Goal: Task Accomplishment & Management: Manage account settings

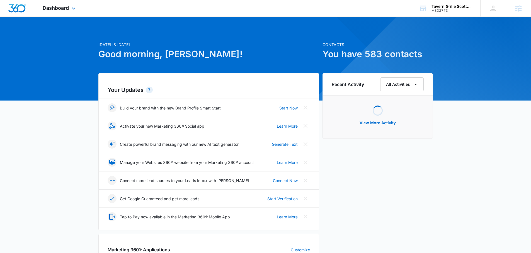
drag, startPoint x: 52, startPoint y: 12, endPoint x: 59, endPoint y: 12, distance: 7.0
click at [54, 12] on div "Dashboard Apps Reputation Websites Forms CRM Email Social POS Content Ads Intel…" at bounding box center [59, 8] width 51 height 16
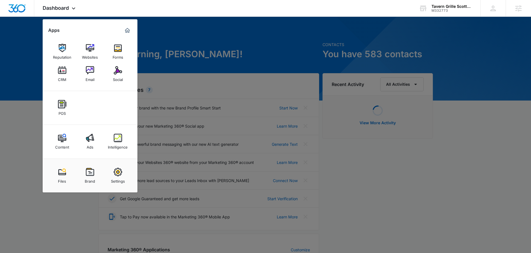
click at [190, 38] on div at bounding box center [265, 126] width 531 height 253
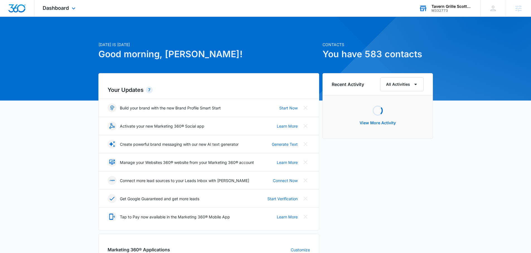
click at [434, 13] on div "Tavern Grille Scottsdale M332773 Your Accounts View All" at bounding box center [446, 8] width 70 height 16
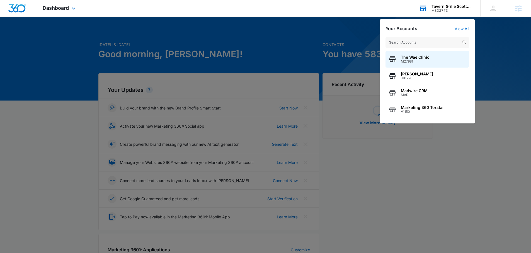
click at [395, 40] on input "text" at bounding box center [428, 42] width 84 height 11
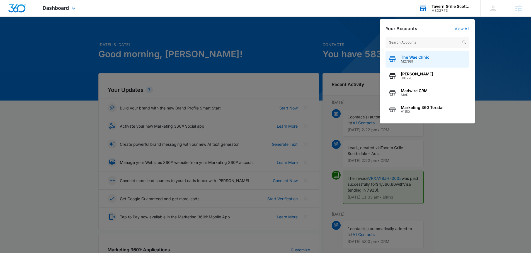
type input "m"
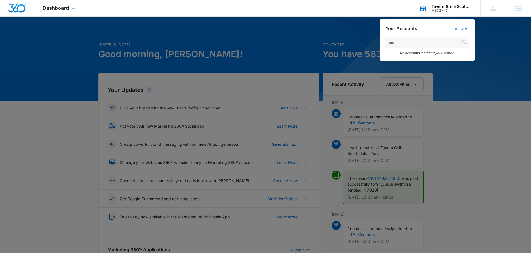
type input "a"
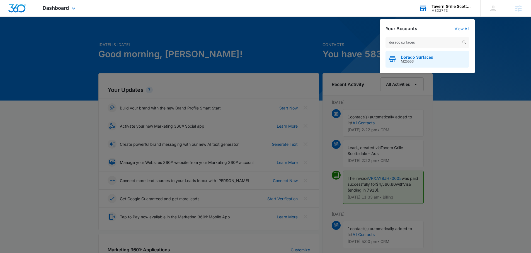
type input "dorado surfaces"
click at [419, 57] on span "Dorado Surfaces" at bounding box center [417, 57] width 32 height 4
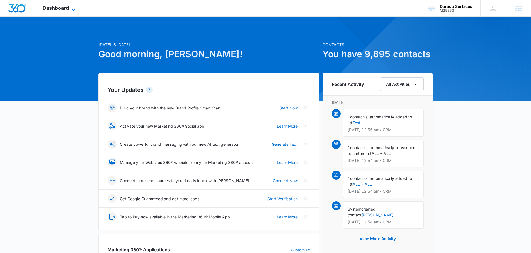
click at [52, 6] on span "Dashboard" at bounding box center [56, 8] width 26 height 6
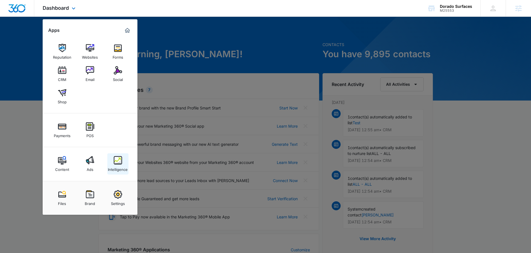
click at [125, 164] on div "Intelligence" at bounding box center [118, 167] width 20 height 7
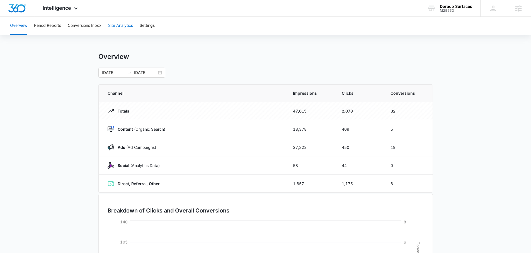
click at [130, 25] on button "Site Analytics" at bounding box center [120, 26] width 25 height 18
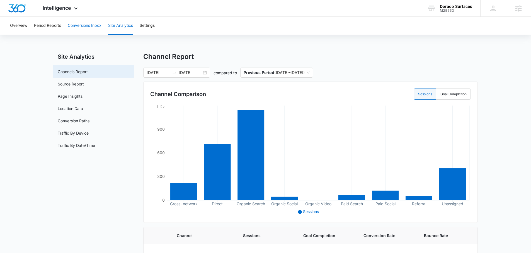
click at [78, 21] on button "Conversions Inbox" at bounding box center [85, 26] width 34 height 18
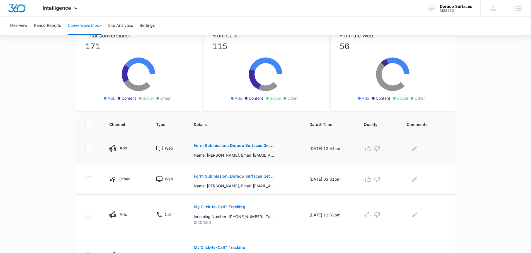
scroll to position [44, 0]
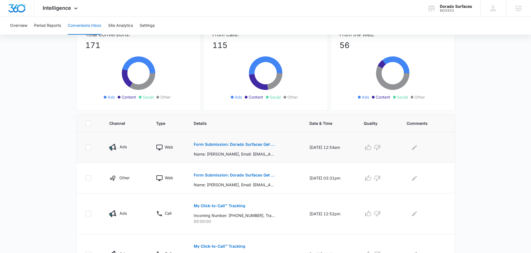
click at [220, 143] on p "Form Submission: Dorado Surfaces Get a Quote Form" at bounding box center [234, 144] width 81 height 4
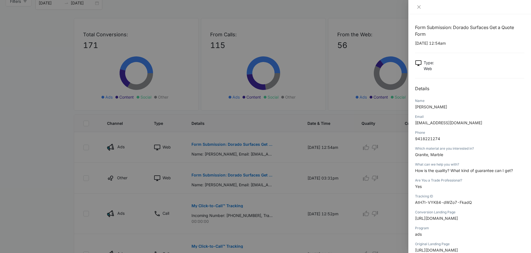
scroll to position [8, 0]
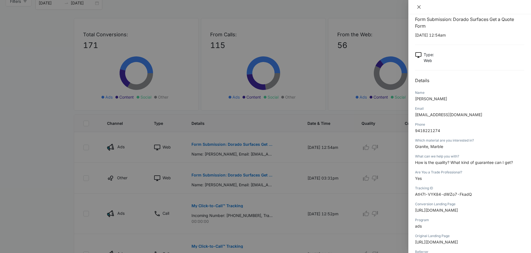
click at [420, 8] on icon "close" at bounding box center [418, 6] width 3 height 3
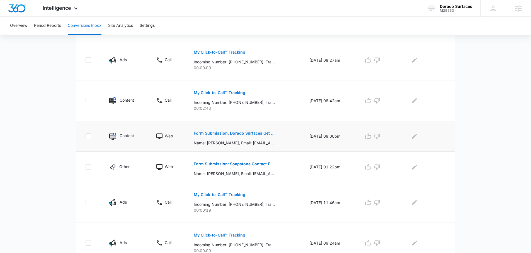
scroll to position [283, 0]
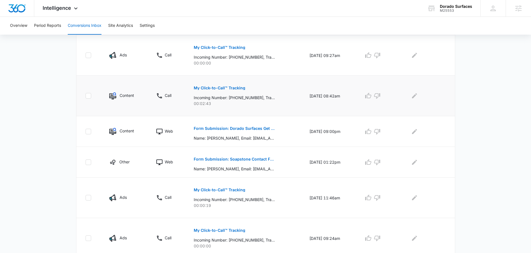
click at [212, 87] on p "My Click-to-Call™ Tracking" at bounding box center [220, 88] width 52 height 4
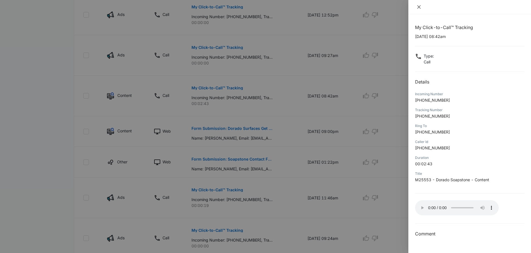
click at [419, 9] on icon "close" at bounding box center [419, 7] width 4 height 4
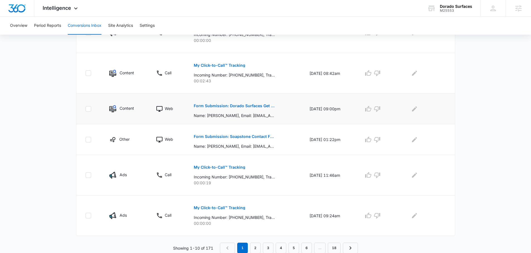
scroll to position [306, 0]
click at [254, 242] on link "2" at bounding box center [255, 247] width 11 height 11
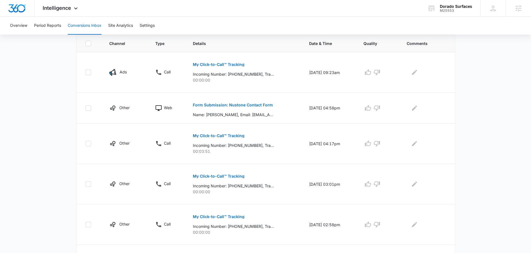
scroll to position [123, 0]
click at [213, 136] on p "My Click-to-Call™ Tracking" at bounding box center [219, 136] width 52 height 4
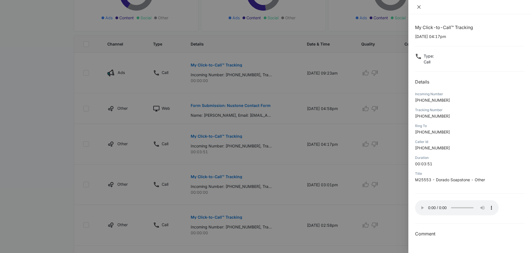
click at [420, 8] on icon "close" at bounding box center [419, 7] width 4 height 4
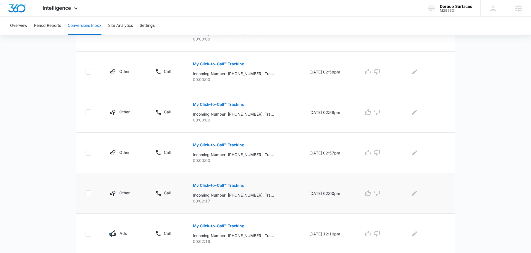
scroll to position [327, 0]
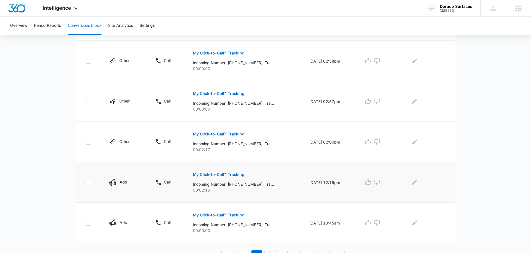
click at [210, 173] on p "My Click-to-Call™ Tracking" at bounding box center [219, 174] width 52 height 4
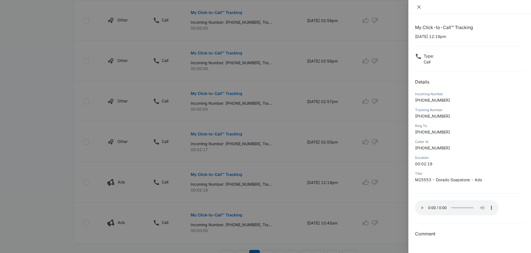
click at [421, 8] on icon "close" at bounding box center [419, 7] width 4 height 4
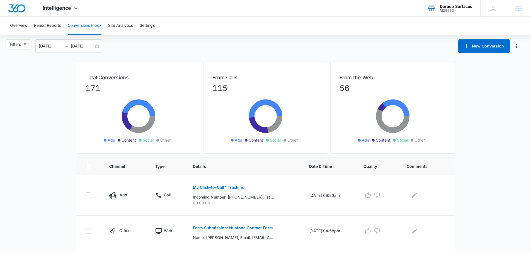
scroll to position [0, 0]
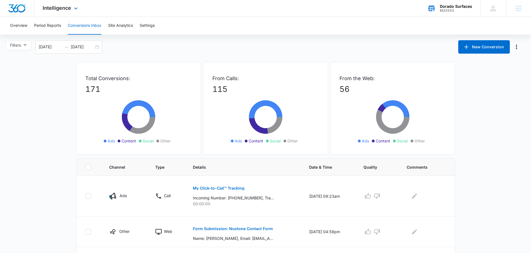
click at [458, 11] on div "M25553" at bounding box center [456, 11] width 32 height 4
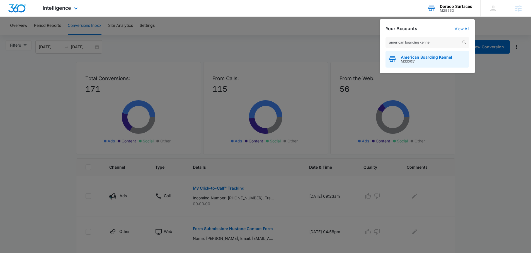
type input "american boarding kenne"
click at [424, 57] on span "American Boarding Kennel" at bounding box center [426, 57] width 51 height 4
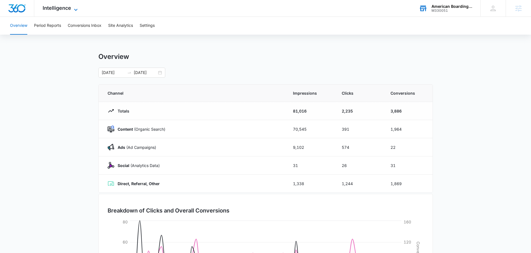
click at [71, 10] on span "Intelligence" at bounding box center [57, 8] width 28 height 6
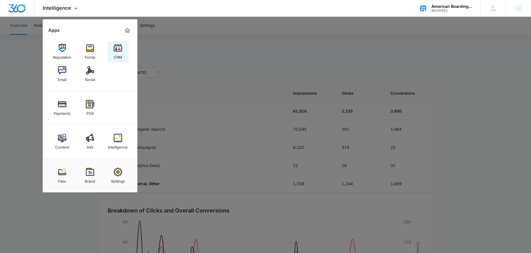
click at [123, 50] on link "CRM" at bounding box center [117, 51] width 21 height 21
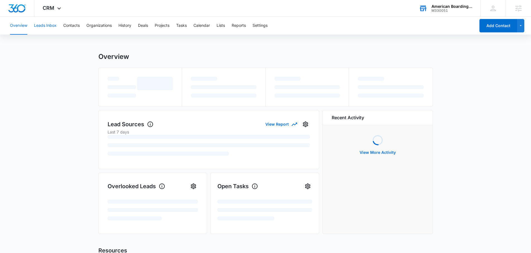
click at [47, 25] on button "Leads Inbox" at bounding box center [45, 26] width 23 height 18
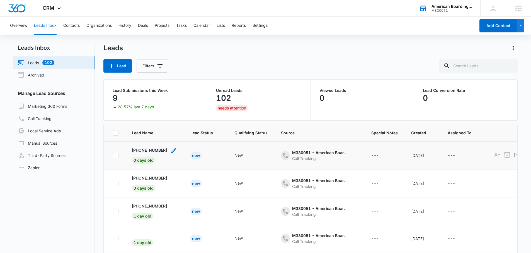
click at [153, 151] on p "+16127188876" at bounding box center [149, 150] width 35 height 6
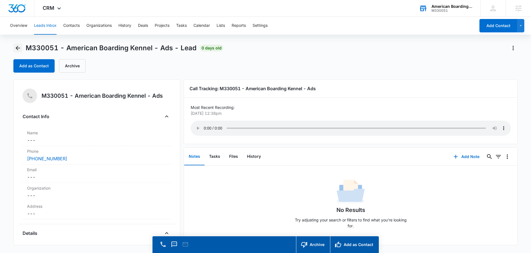
click at [20, 49] on icon "Back" at bounding box center [17, 48] width 7 height 7
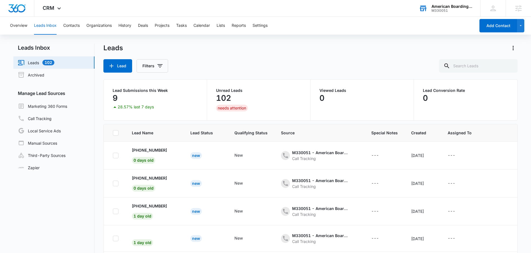
click at [427, 3] on div "American Boarding Kennel M330051 Your Accounts View All" at bounding box center [446, 8] width 70 height 16
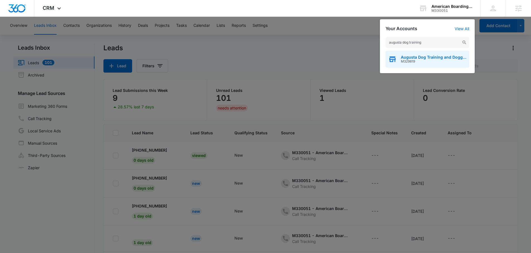
type input "augusta dog training"
click at [436, 55] on span "Augusta Dog Training and Doggy Daycare" at bounding box center [434, 57] width 66 height 4
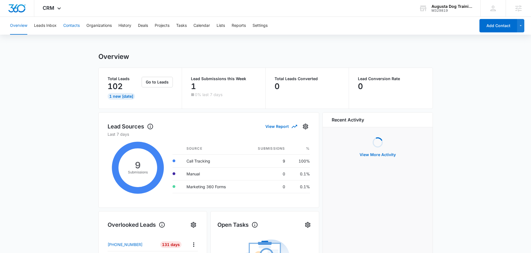
click at [69, 25] on button "Contacts" at bounding box center [71, 26] width 16 height 18
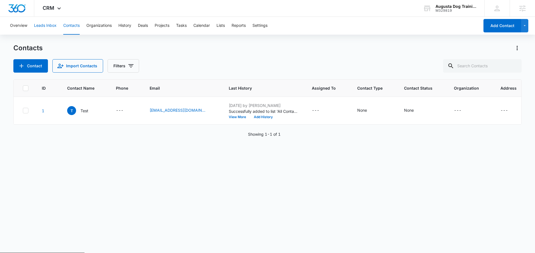
click at [50, 23] on button "Leads Inbox" at bounding box center [45, 26] width 23 height 18
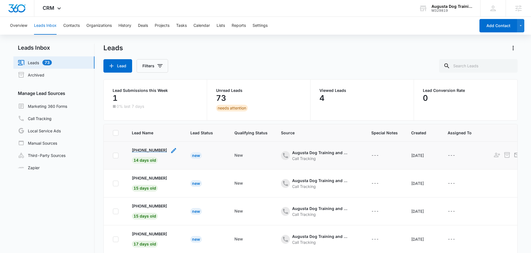
click at [146, 149] on p "+15072020099" at bounding box center [149, 150] width 35 height 6
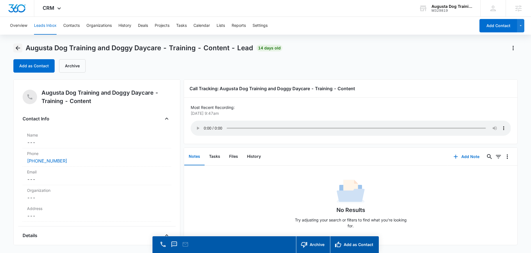
click at [20, 45] on icon "Back" at bounding box center [17, 48] width 7 height 7
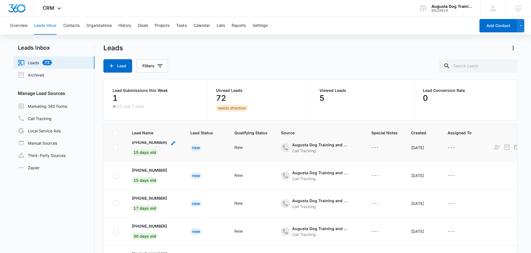
scroll to position [25, 0]
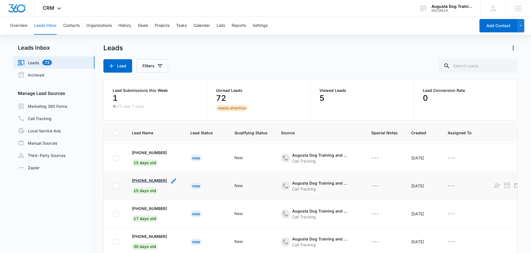
click at [153, 181] on p "+12187700629" at bounding box center [149, 180] width 35 height 6
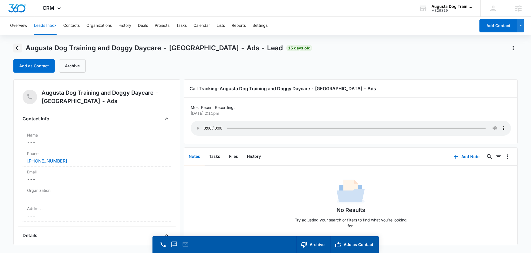
click at [21, 47] on button "Back" at bounding box center [17, 47] width 9 height 9
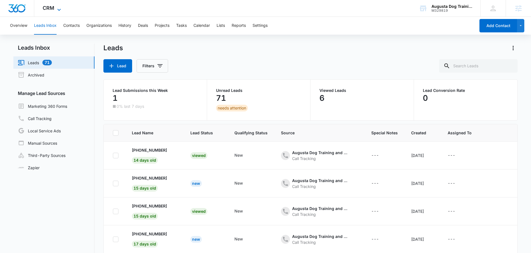
click at [54, 9] on span "CRM" at bounding box center [49, 8] width 12 height 6
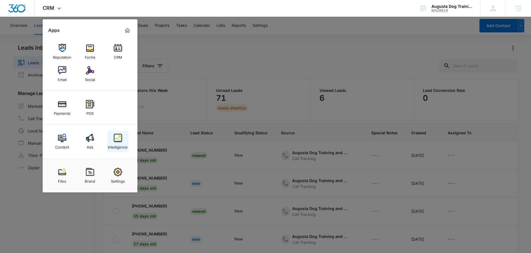
click at [119, 140] on img at bounding box center [118, 138] width 8 height 8
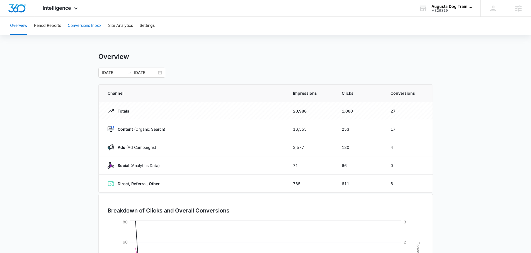
click at [97, 29] on button "Conversions Inbox" at bounding box center [85, 26] width 34 height 18
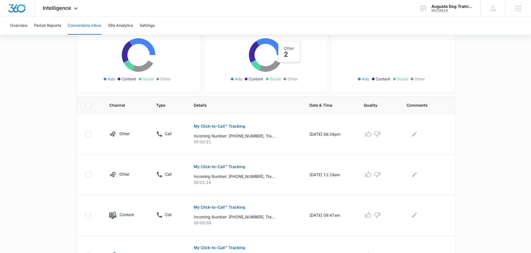
scroll to position [95, 0]
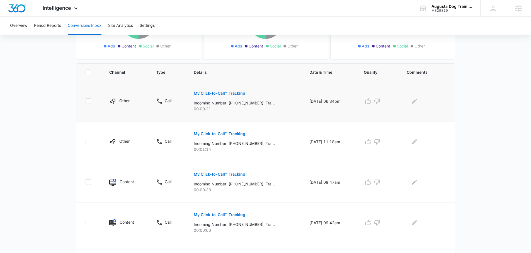
click at [214, 91] on p "My Click-to-Call™ Tracking" at bounding box center [220, 93] width 52 height 4
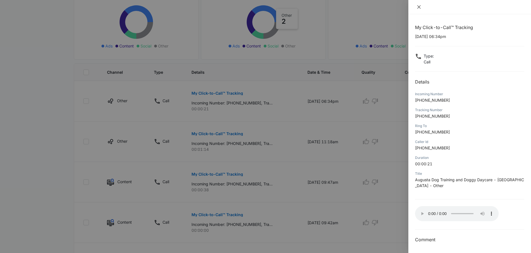
click at [420, 6] on icon "close" at bounding box center [419, 7] width 4 height 4
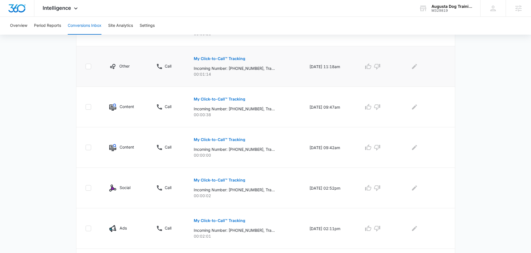
scroll to position [169, 0]
click at [226, 60] on p "My Click-to-Call™ Tracking" at bounding box center [220, 60] width 52 height 4
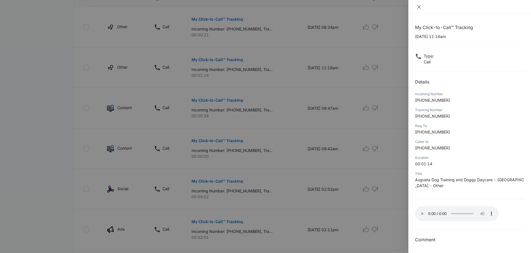
click at [420, 8] on icon "close" at bounding box center [419, 7] width 4 height 4
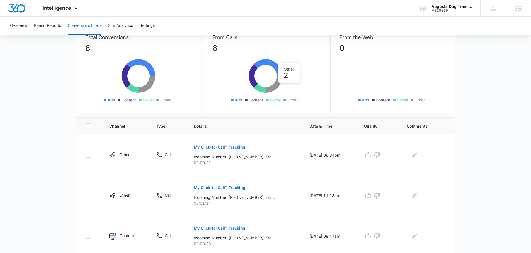
scroll to position [0, 0]
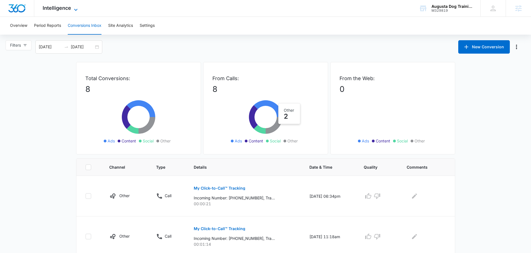
click at [49, 5] on span "Intelligence" at bounding box center [57, 8] width 28 height 6
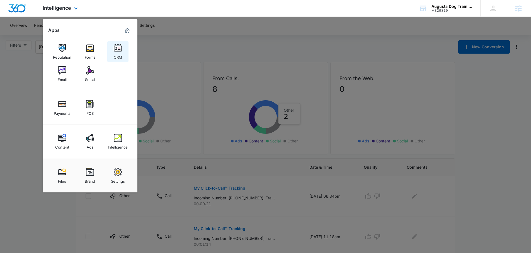
click at [114, 58] on div "CRM" at bounding box center [118, 55] width 8 height 7
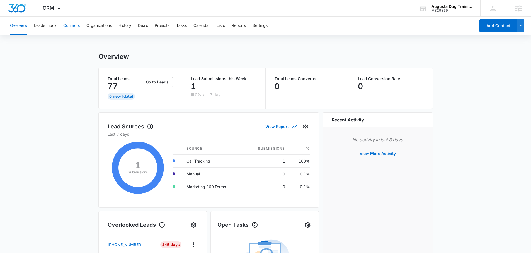
click at [71, 23] on button "Contacts" at bounding box center [71, 26] width 16 height 18
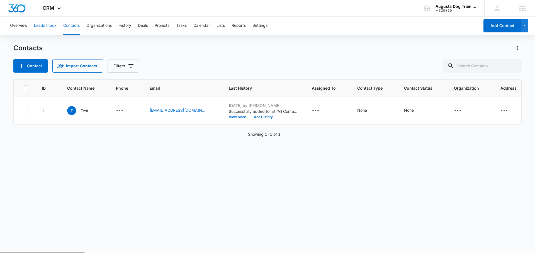
click at [54, 23] on button "Leads Inbox" at bounding box center [45, 26] width 23 height 18
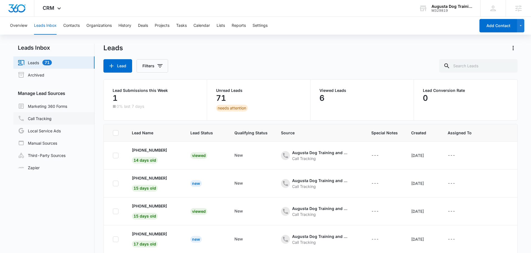
click at [45, 121] on link "Call Tracking" at bounding box center [35, 118] width 34 height 7
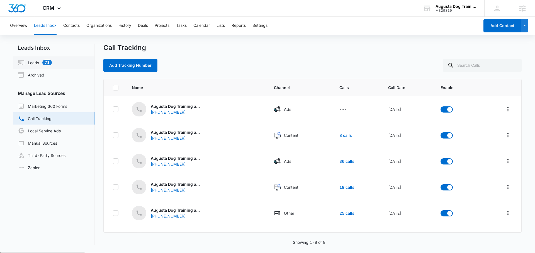
click at [52, 60] on link "Leads 71" at bounding box center [35, 62] width 34 height 7
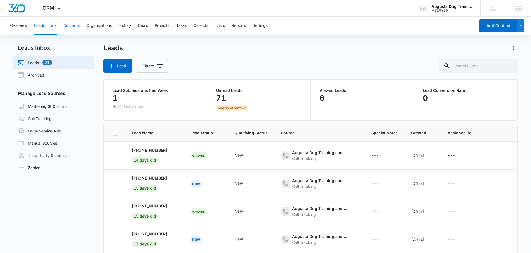
click at [75, 26] on button "Contacts" at bounding box center [71, 26] width 16 height 18
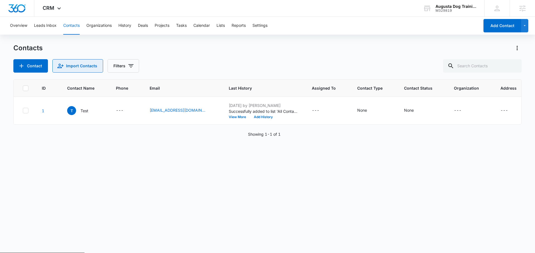
click at [77, 69] on button "Import Contacts" at bounding box center [77, 65] width 51 height 13
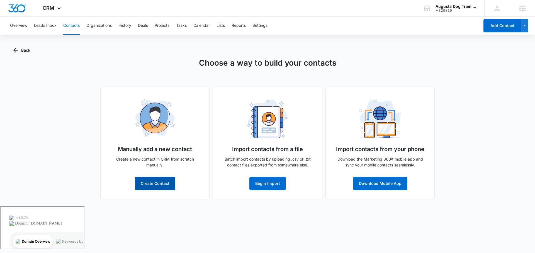
click at [158, 177] on button "Create Contact" at bounding box center [155, 182] width 40 height 13
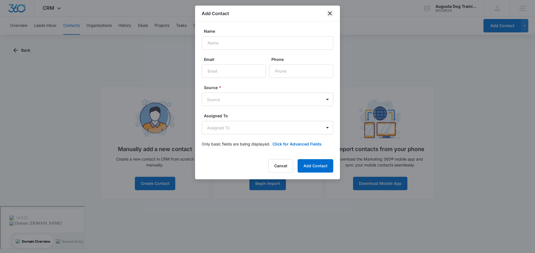
click at [331, 11] on icon "close" at bounding box center [330, 13] width 7 height 7
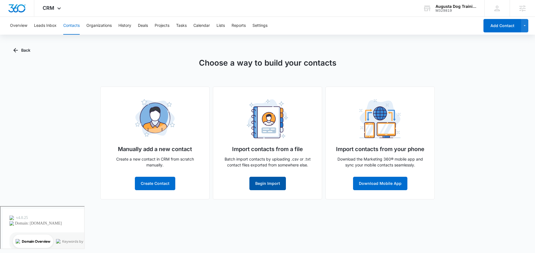
click at [264, 185] on button "Begin Import" at bounding box center [268, 182] width 37 height 13
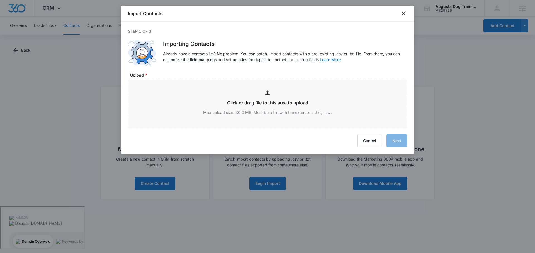
type input "C:\fakepath\Augusta Edina Customer List Marketing Campaign Export - 08_11_2025 …"
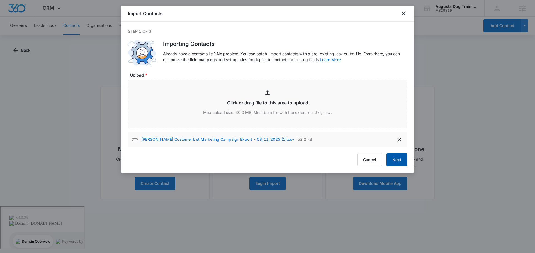
click at [396, 163] on button "Next" at bounding box center [397, 159] width 21 height 13
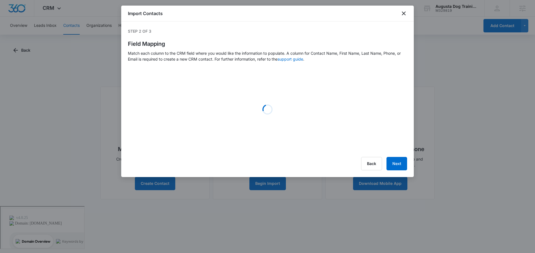
select select "78"
select select "79"
select select "185"
select select "184"
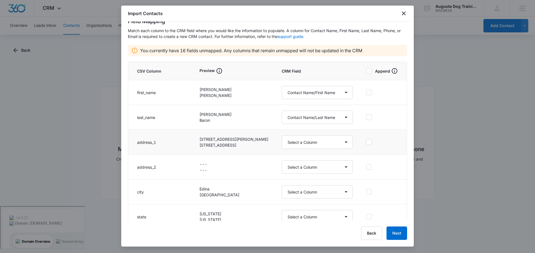
scroll to position [27, 0]
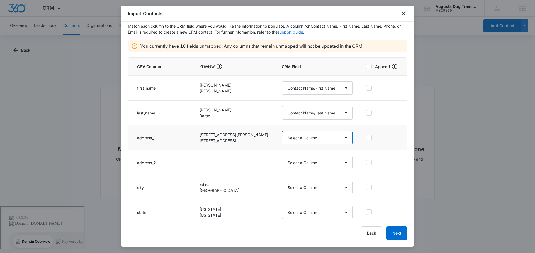
click at [307, 142] on select "Select a Column Address/City Address/Country Address/State Address/Street Addre…" at bounding box center [317, 137] width 71 height 13
select select "187"
click at [282, 131] on select "Select a Column Address/City Address/Country Address/State Address/Street Addre…" at bounding box center [317, 137] width 71 height 13
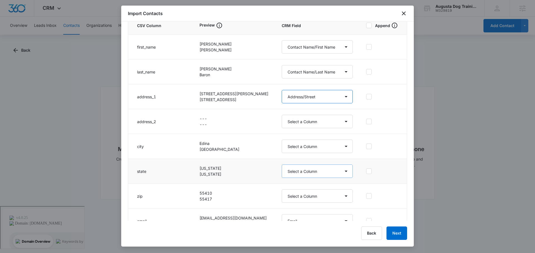
scroll to position [73, 0]
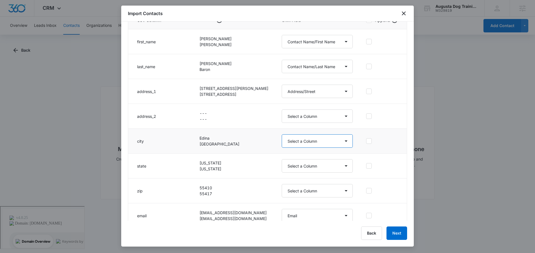
click at [306, 137] on select "Select a Column Address/City Address/Country Address/State Address/Street Addre…" at bounding box center [317, 140] width 71 height 13
select select "188"
click at [282, 134] on select "Select a Column Address/City Address/Country Address/State Address/Street Addre…" at bounding box center [317, 140] width 71 height 13
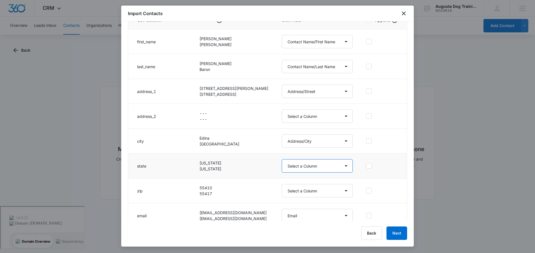
click at [296, 163] on select "Select a Column Address/City Address/Country Address/State Address/Street Addre…" at bounding box center [317, 165] width 71 height 13
select select "189"
click at [282, 159] on select "Select a Column Address/City Address/Country Address/State Address/Street Addre…" at bounding box center [317, 165] width 71 height 13
click at [297, 185] on select "Select a Column Address/City Address/Country Address/State Address/Street Addre…" at bounding box center [317, 190] width 71 height 13
select select "190"
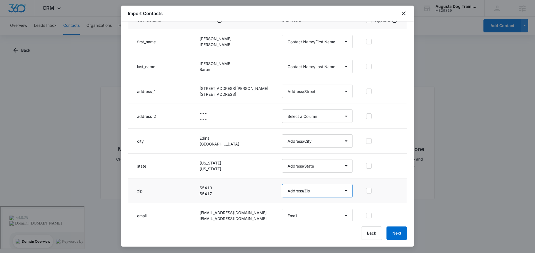
click at [282, 184] on select "Select a Column Address/City Address/Country Address/State Address/Street Addre…" at bounding box center [317, 190] width 71 height 13
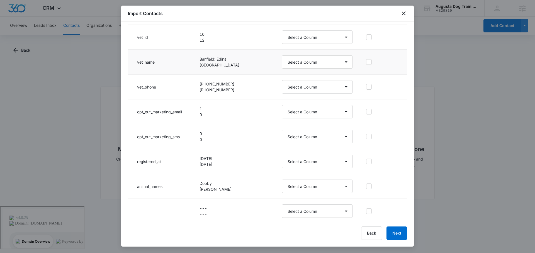
scroll to position [378, 0]
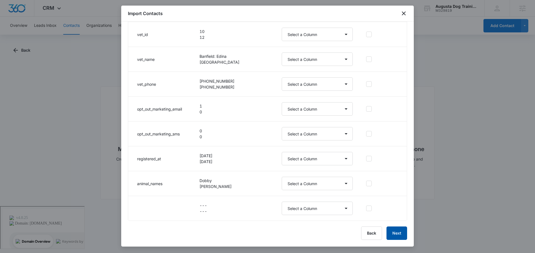
click at [403, 232] on button "Next" at bounding box center [397, 232] width 21 height 13
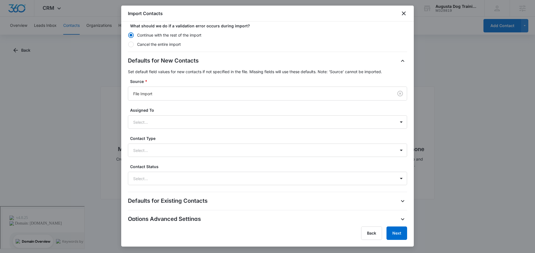
scroll to position [124, 0]
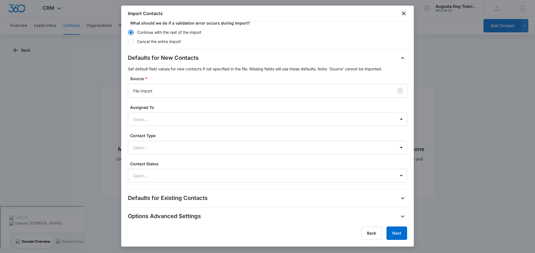
click at [222, 197] on div "Defaults for Existing Contacts" at bounding box center [267, 197] width 279 height 9
click at [399, 231] on button "Next" at bounding box center [397, 232] width 21 height 13
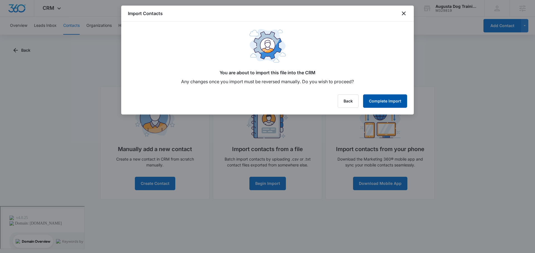
click at [385, 101] on button "Complete Import" at bounding box center [385, 100] width 44 height 13
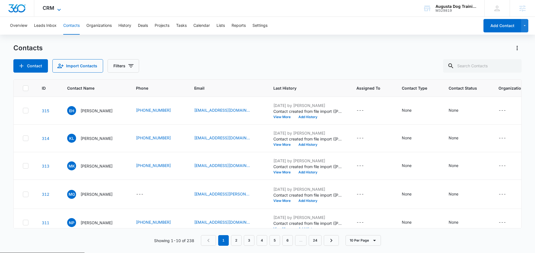
click at [50, 7] on span "CRM" at bounding box center [49, 8] width 12 height 6
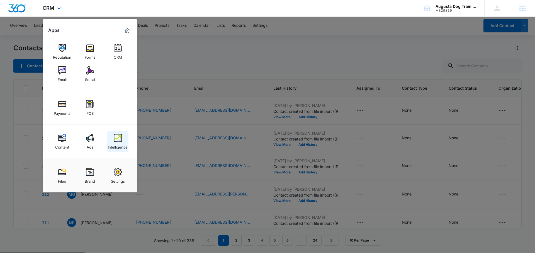
click at [118, 141] on img at bounding box center [118, 138] width 8 height 8
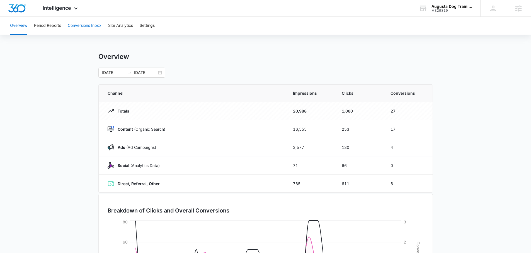
click at [79, 28] on button "Conversions Inbox" at bounding box center [85, 26] width 34 height 18
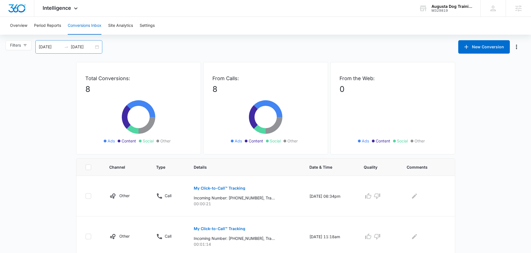
click at [96, 47] on div "09/10/2025 10/10/2025" at bounding box center [68, 46] width 67 height 13
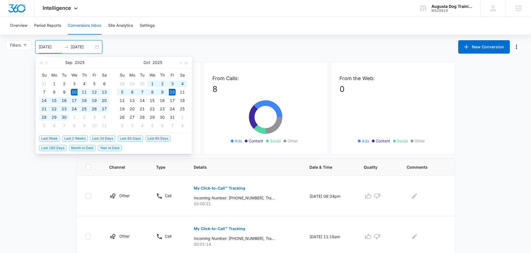
click at [102, 140] on span "Last 30 Days" at bounding box center [102, 138] width 25 height 6
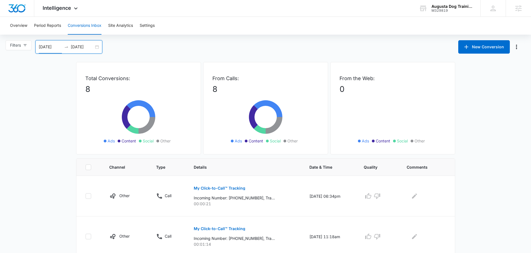
click at [96, 48] on div "09/10/2025 10/10/2025" at bounding box center [68, 46] width 67 height 13
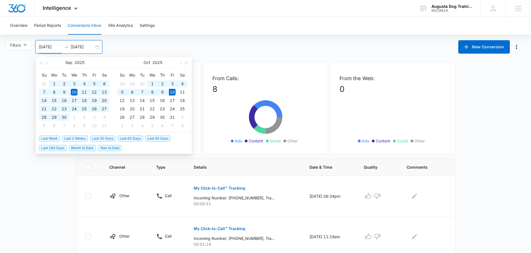
click at [57, 147] on span "Last 180 Days" at bounding box center [53, 148] width 28 height 6
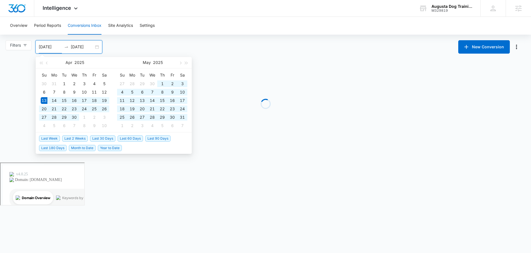
type input "04/13/2025"
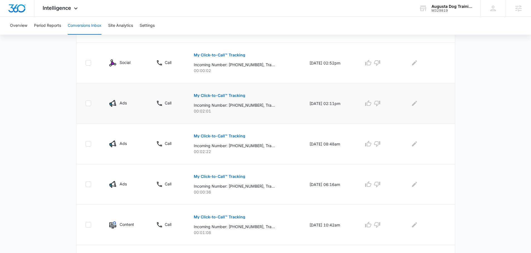
scroll to position [345, 0]
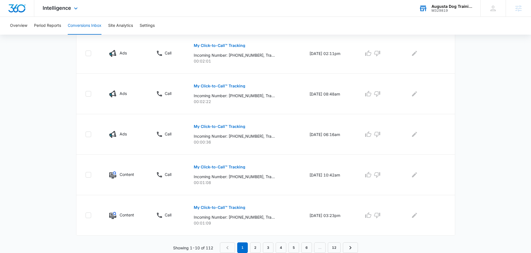
click at [449, 13] on div "Augusta Dog Training and Doggy Daycare M329819 Your Accounts View All" at bounding box center [446, 8] width 70 height 16
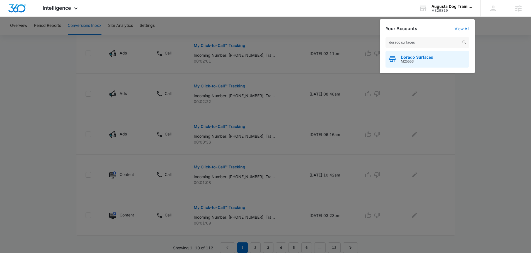
type input "dorado surfaces"
click at [418, 56] on span "Dorado Surfaces" at bounding box center [417, 57] width 32 height 4
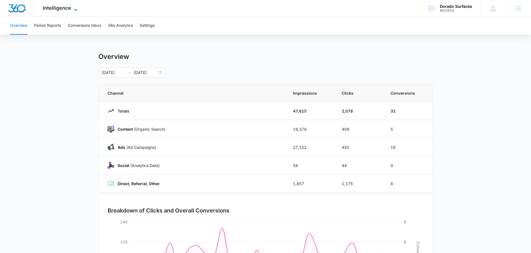
click at [69, 10] on span "Intelligence" at bounding box center [57, 8] width 28 height 6
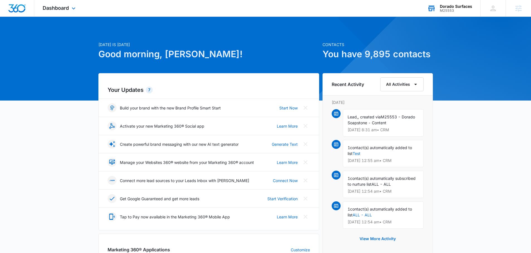
click at [462, 9] on div "M25553" at bounding box center [456, 11] width 32 height 4
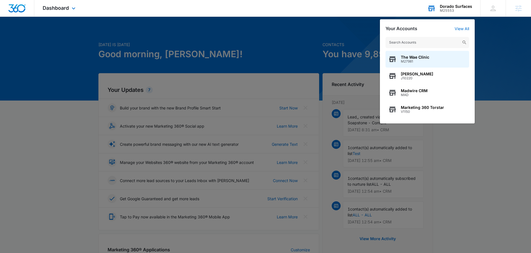
click at [403, 45] on input "text" at bounding box center [428, 42] width 84 height 11
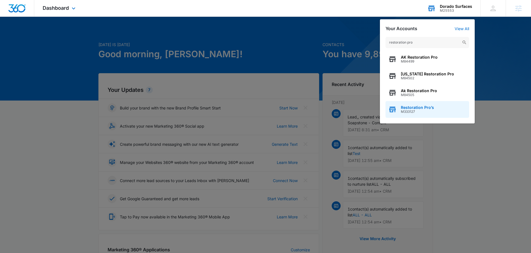
type input "restoration pro"
click at [411, 106] on span "Restoration Pro’s" at bounding box center [417, 107] width 33 height 4
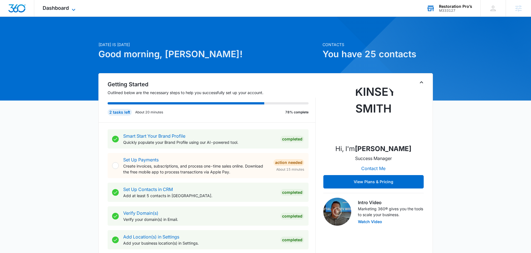
click at [62, 7] on span "Dashboard" at bounding box center [56, 8] width 26 height 6
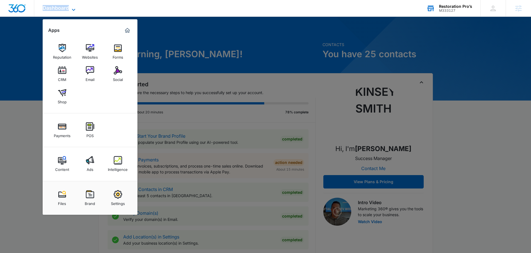
click at [62, 7] on span "Dashboard" at bounding box center [56, 8] width 26 height 6
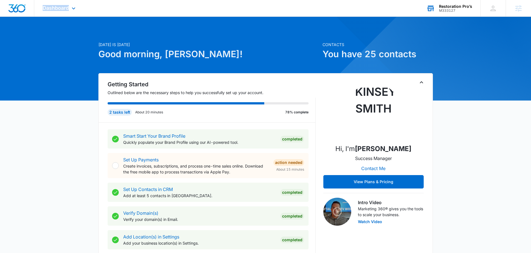
click at [56, 12] on div "Dashboard Apps Reputation Websites Forms CRM Email Social Shop Payments POS Con…" at bounding box center [59, 8] width 51 height 16
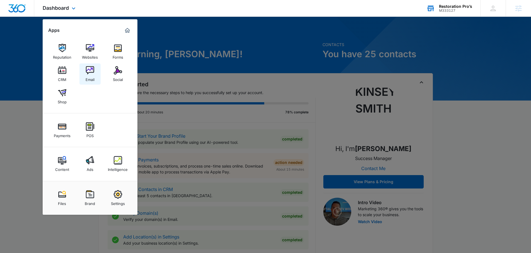
click at [88, 72] on img at bounding box center [90, 70] width 8 height 8
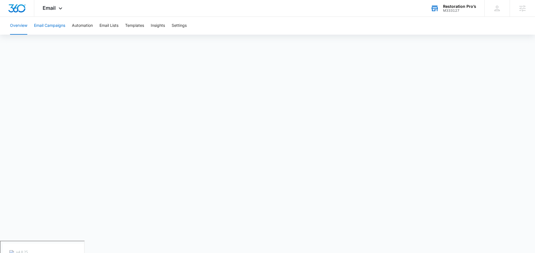
click at [49, 25] on button "Email Campaigns" at bounding box center [49, 26] width 31 height 18
click at [48, 6] on span "Email" at bounding box center [49, 8] width 13 height 6
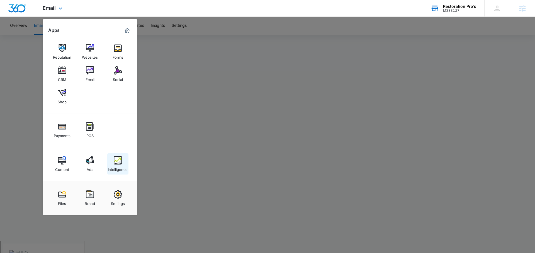
click at [117, 171] on div "Intelligence" at bounding box center [118, 167] width 20 height 7
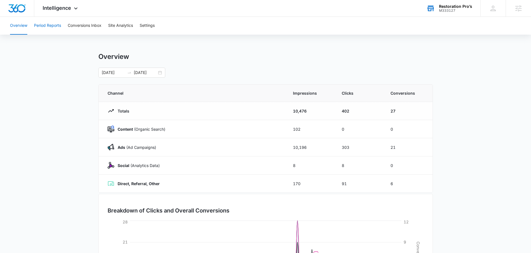
click at [54, 26] on button "Period Reports" at bounding box center [47, 26] width 27 height 18
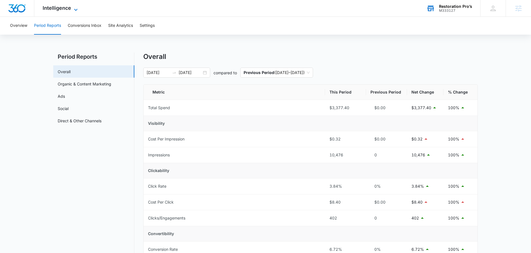
click at [60, 10] on span "Intelligence" at bounding box center [57, 8] width 28 height 6
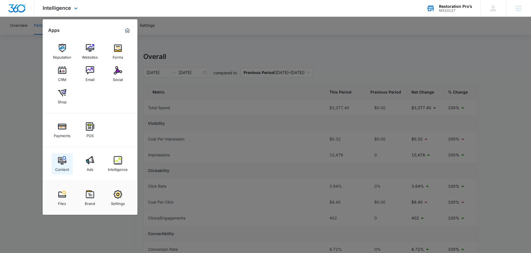
click at [61, 168] on div "Content" at bounding box center [62, 167] width 14 height 7
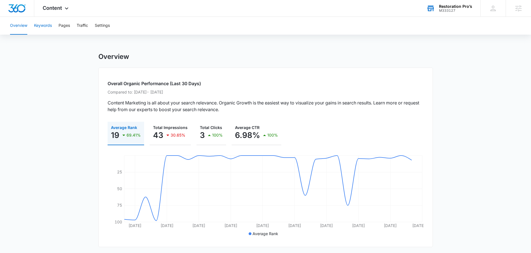
click at [45, 25] on button "Keywords" at bounding box center [43, 26] width 18 height 18
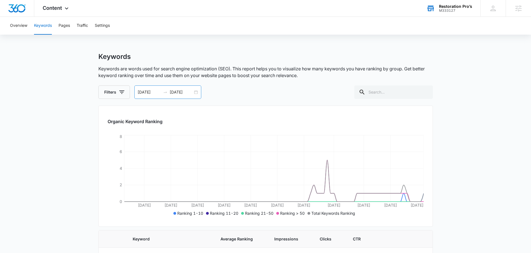
click at [198, 93] on div "06/19/2025 09/17/2025" at bounding box center [167, 91] width 67 height 13
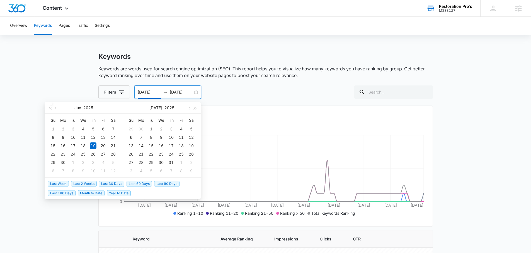
click at [139, 182] on span "Last 60 Days" at bounding box center [139, 183] width 25 height 6
type input "08/08/2025"
type input "10/07/2025"
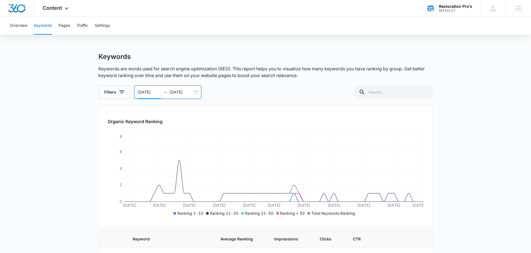
click at [197, 91] on div "08/08/2025 10/07/2025" at bounding box center [167, 91] width 67 height 13
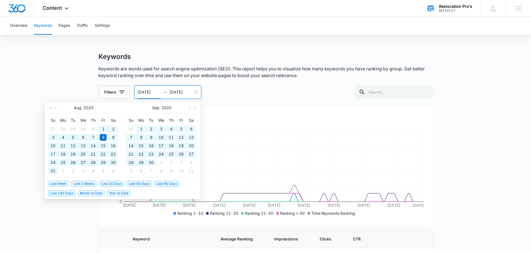
click at [64, 192] on span "Last 180 Days" at bounding box center [62, 193] width 28 height 6
type input "04/10/2025"
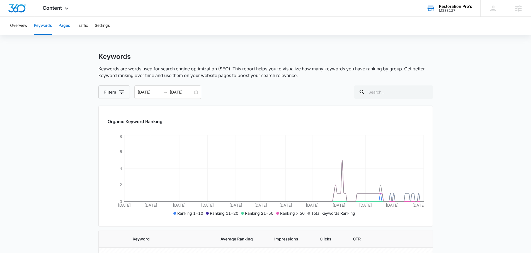
click at [68, 28] on button "Pages" at bounding box center [64, 26] width 11 height 18
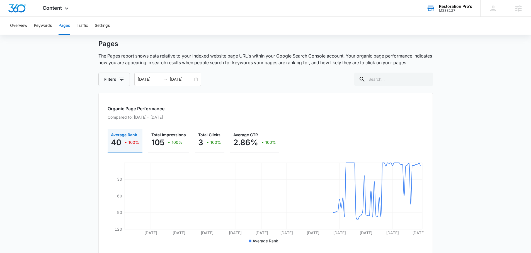
scroll to position [48, 0]
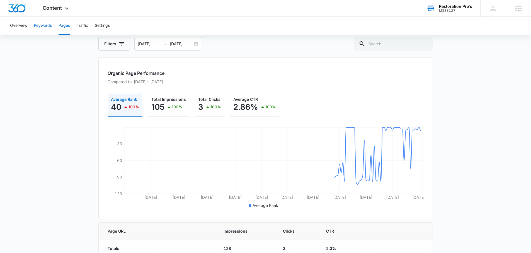
click at [46, 30] on button "Keywords" at bounding box center [43, 26] width 18 height 18
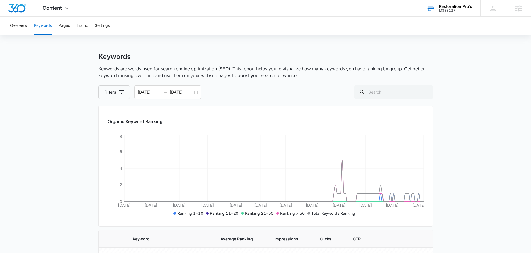
click at [91, 26] on div "Overview Keywords Pages Traffic Settings" at bounding box center [266, 26] width 518 height 18
click at [81, 27] on button "Traffic" at bounding box center [82, 26] width 11 height 18
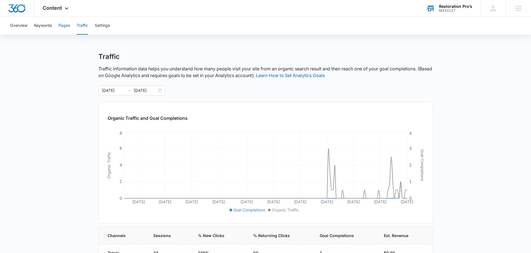
click at [69, 22] on button "Pages" at bounding box center [64, 26] width 11 height 18
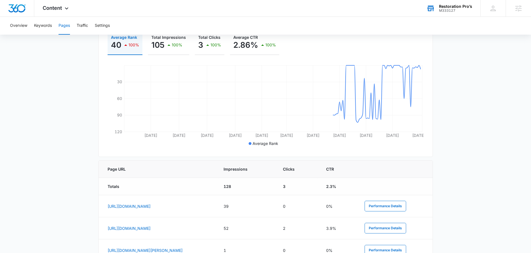
scroll to position [15, 0]
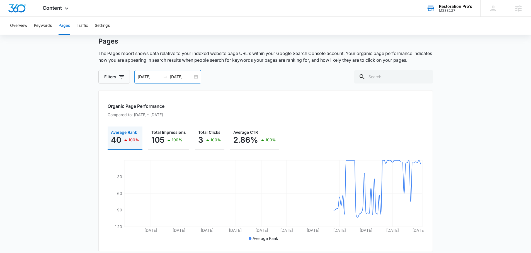
click at [196, 75] on div "04/10/2025 10/07/2025" at bounding box center [167, 76] width 67 height 13
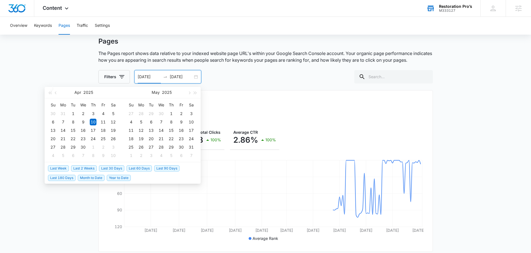
click at [117, 165] on span "Last 30 Days" at bounding box center [111, 168] width 25 height 6
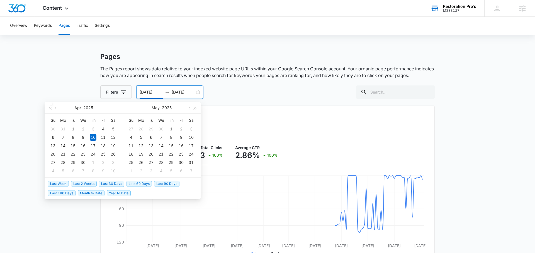
type input "09/07/2025"
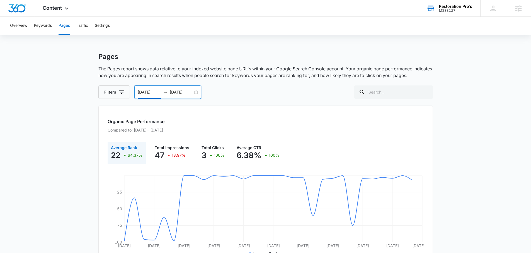
click at [445, 9] on div "M333127" at bounding box center [455, 11] width 33 height 4
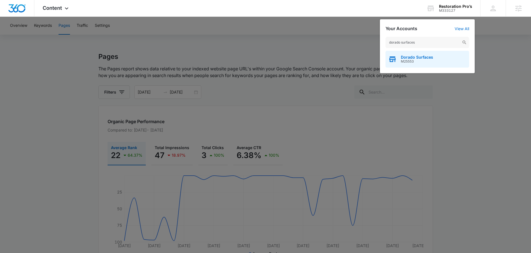
type input "dorado surfaces"
click at [410, 57] on span "Dorado Surfaces" at bounding box center [417, 57] width 32 height 4
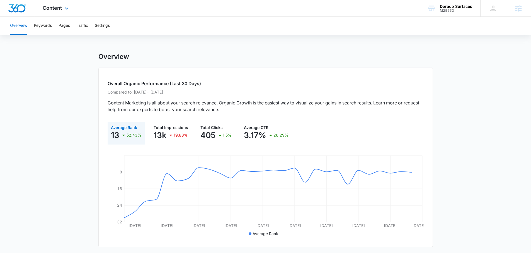
click at [61, 2] on div "Content Apps Reputation Websites Forms CRM Email Social Shop Payments POS Conte…" at bounding box center [56, 8] width 44 height 16
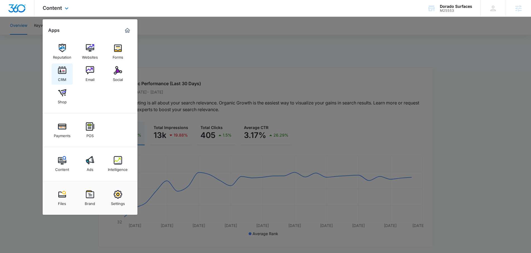
click at [67, 77] on link "CRM" at bounding box center [62, 73] width 21 height 21
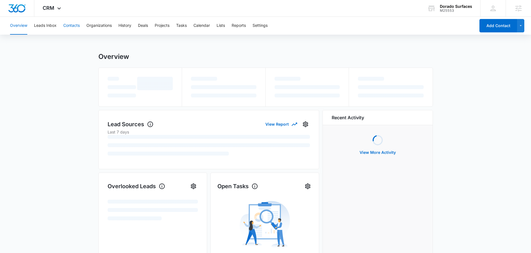
click at [69, 28] on button "Contacts" at bounding box center [71, 26] width 16 height 18
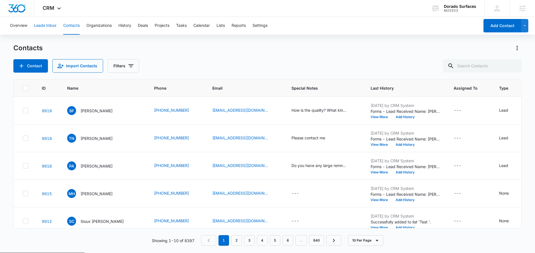
click at [51, 22] on button "Leads Inbox" at bounding box center [45, 26] width 23 height 18
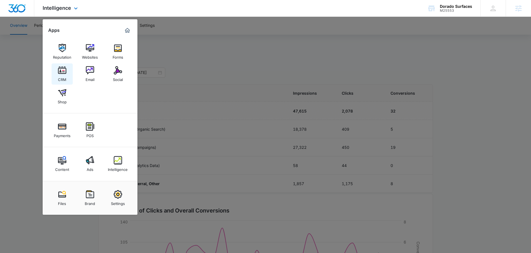
click at [64, 70] on img at bounding box center [62, 70] width 8 height 8
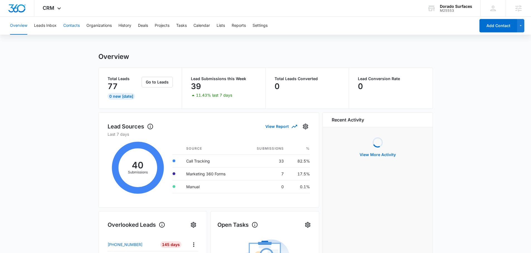
click at [72, 24] on button "Contacts" at bounding box center [71, 26] width 16 height 18
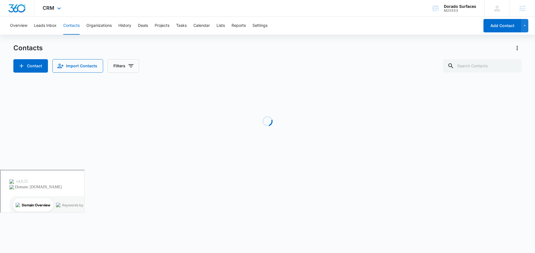
click at [63, 16] on div "CRM Apps Reputation Websites Forms CRM Email Social Shop Payments POS Content A…" at bounding box center [52, 8] width 37 height 16
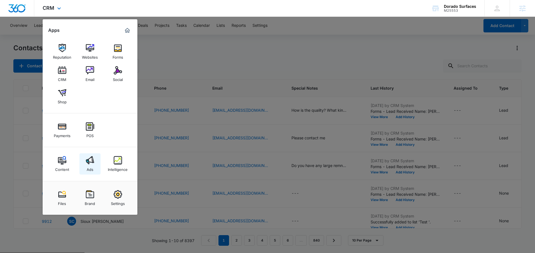
click at [93, 165] on link "Ads" at bounding box center [89, 163] width 21 height 21
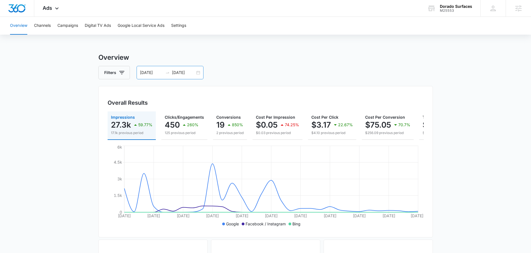
click at [199, 70] on div "[DATE] [DATE]" at bounding box center [170, 72] width 67 height 13
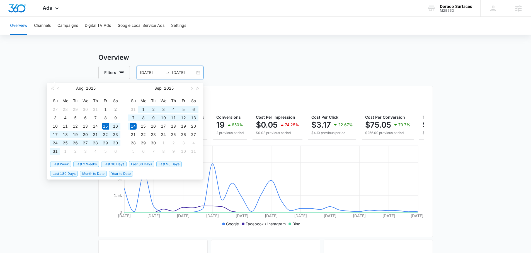
click at [198, 71] on div "[DATE] [DATE]" at bounding box center [170, 72] width 67 height 13
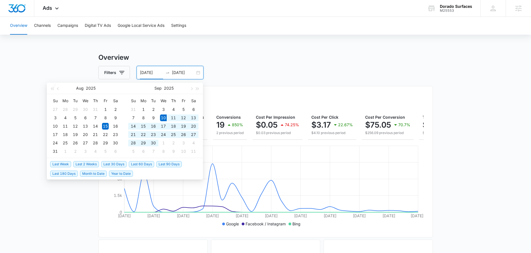
click at [118, 162] on span "Last 30 Days" at bounding box center [113, 164] width 25 height 6
type input "[DATE]"
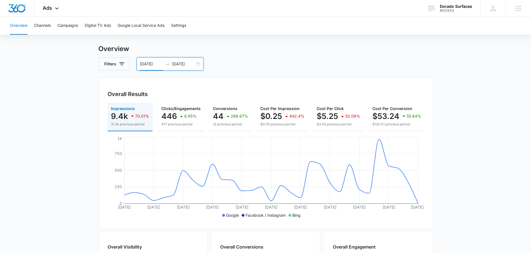
scroll to position [8, 0]
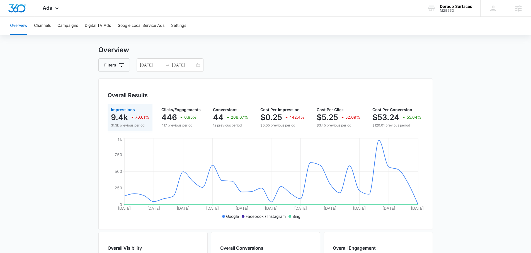
click at [60, 86] on main "Overview Filters [DATE] [DATE] Overall Results Impressions 9.4k 70.01% 31.3k pr…" at bounding box center [265, 245] width 531 height 400
click at [75, 25] on button "Campaigns" at bounding box center [67, 26] width 21 height 18
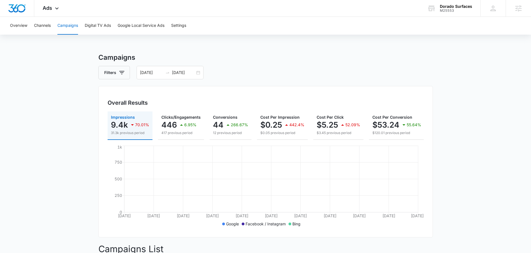
click at [52, 31] on div "Overview Channels Campaigns Digital TV Ads Google Local Service Ads Settings" at bounding box center [266, 26] width 518 height 18
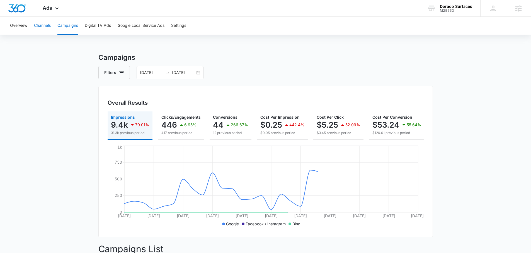
click at [50, 29] on button "Channels" at bounding box center [42, 26] width 17 height 18
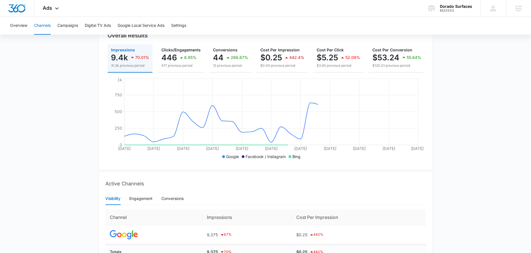
scroll to position [68, 0]
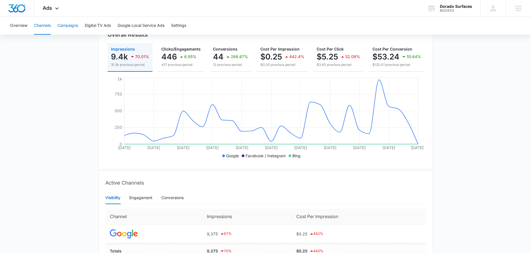
click at [76, 27] on button "Campaigns" at bounding box center [67, 26] width 21 height 18
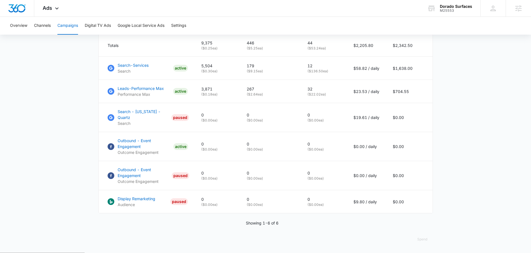
scroll to position [226, 0]
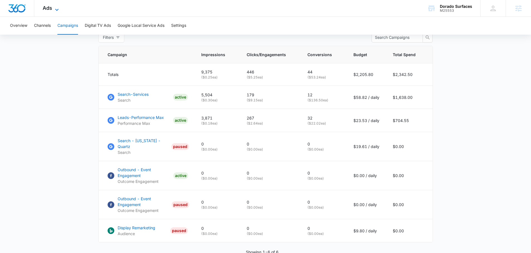
click at [55, 9] on icon at bounding box center [57, 9] width 7 height 7
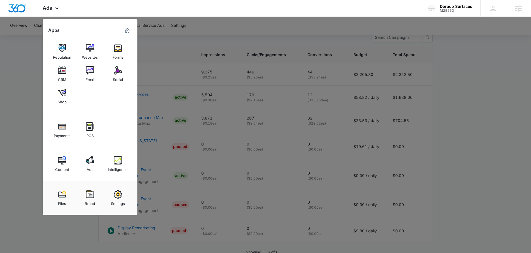
click at [31, 64] on div at bounding box center [265, 126] width 531 height 253
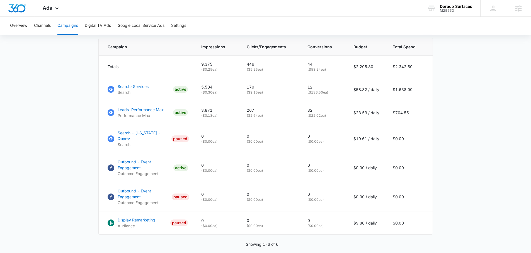
scroll to position [243, 0]
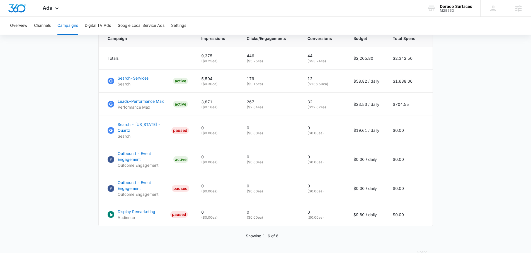
click at [469, 110] on main "Campaigns Filters [DATE] [DATE] Overall Results Impressions 9.4k 70.01% 31.3k p…" at bounding box center [265, 37] width 531 height 455
click at [56, 8] on icon at bounding box center [57, 9] width 7 height 7
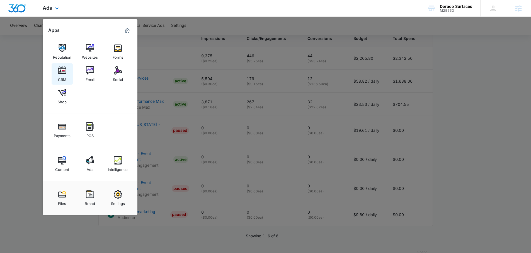
click at [64, 71] on img at bounding box center [62, 70] width 8 height 8
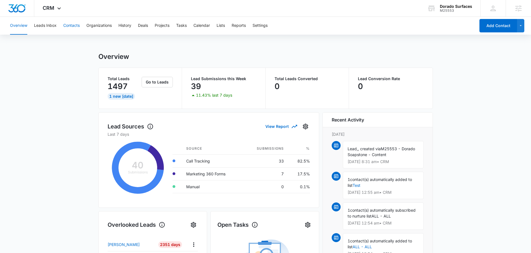
click at [74, 26] on button "Contacts" at bounding box center [71, 26] width 16 height 18
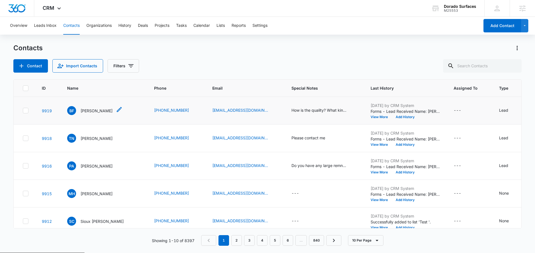
click at [89, 113] on p "[PERSON_NAME]" at bounding box center [97, 111] width 32 height 6
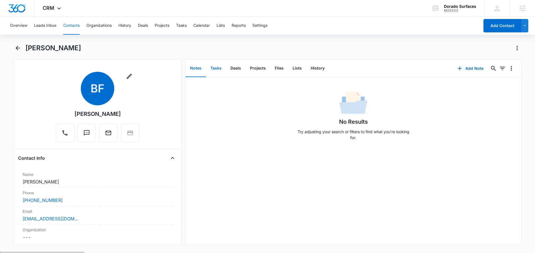
click at [213, 71] on button "Tasks" at bounding box center [216, 68] width 20 height 17
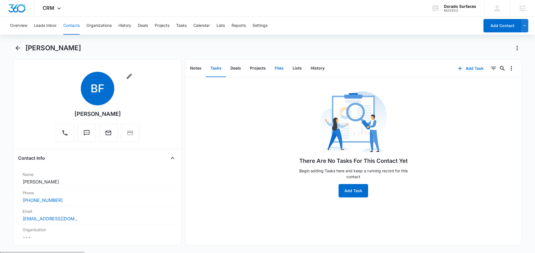
click at [281, 69] on button "Files" at bounding box center [279, 68] width 18 height 17
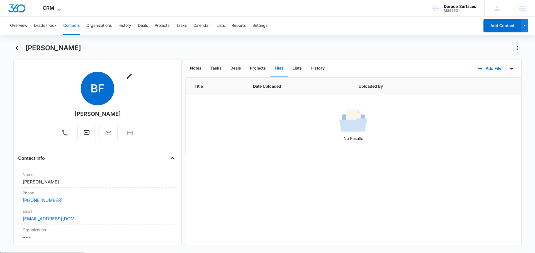
click at [49, 9] on span "CRM" at bounding box center [49, 8] width 12 height 6
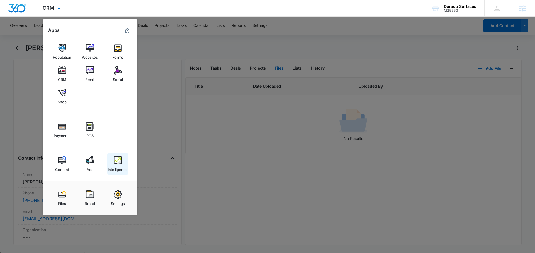
click at [123, 162] on link "Intelligence" at bounding box center [117, 163] width 21 height 21
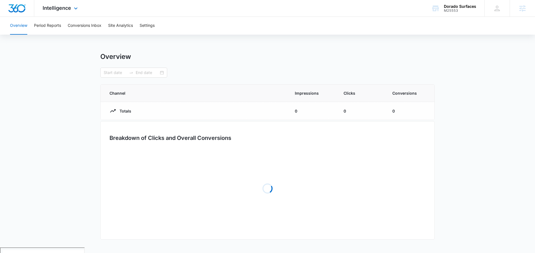
type input "[DATE]"
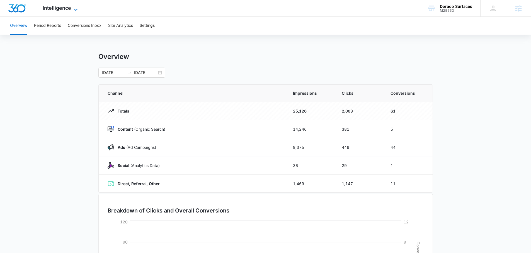
click at [60, 9] on span "Intelligence" at bounding box center [57, 8] width 28 height 6
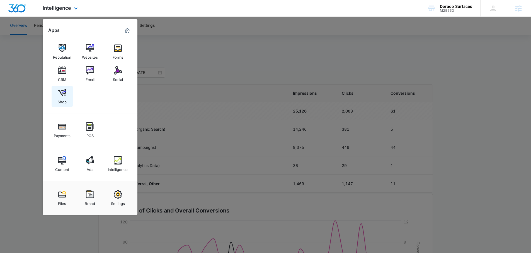
click at [62, 94] on img at bounding box center [62, 92] width 8 height 8
